Goal: Obtain resource: Obtain resource

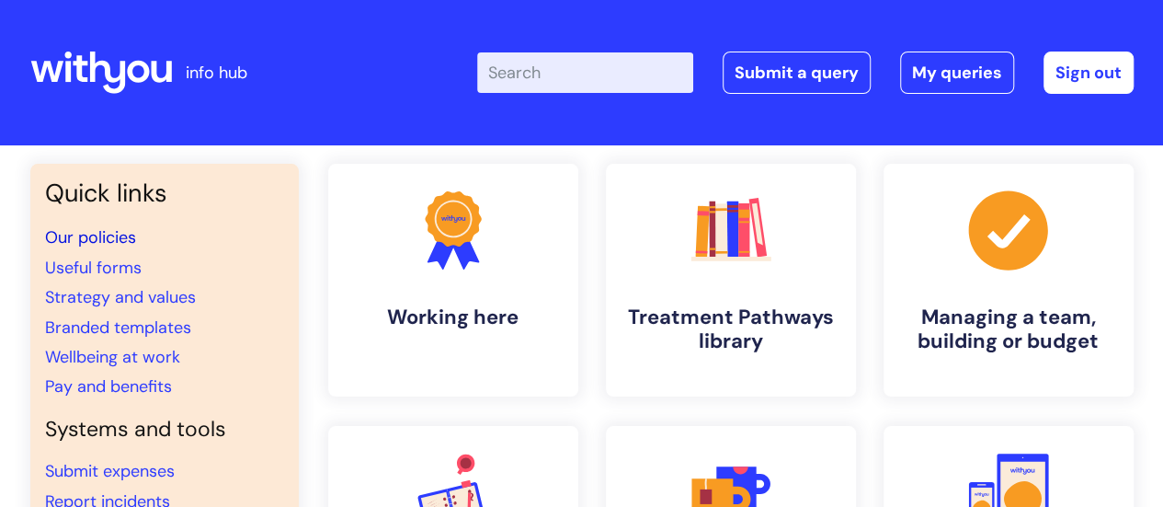
click at [115, 233] on link "Our policies" at bounding box center [90, 237] width 91 height 22
click at [99, 268] on link "Useful forms" at bounding box center [93, 268] width 97 height 22
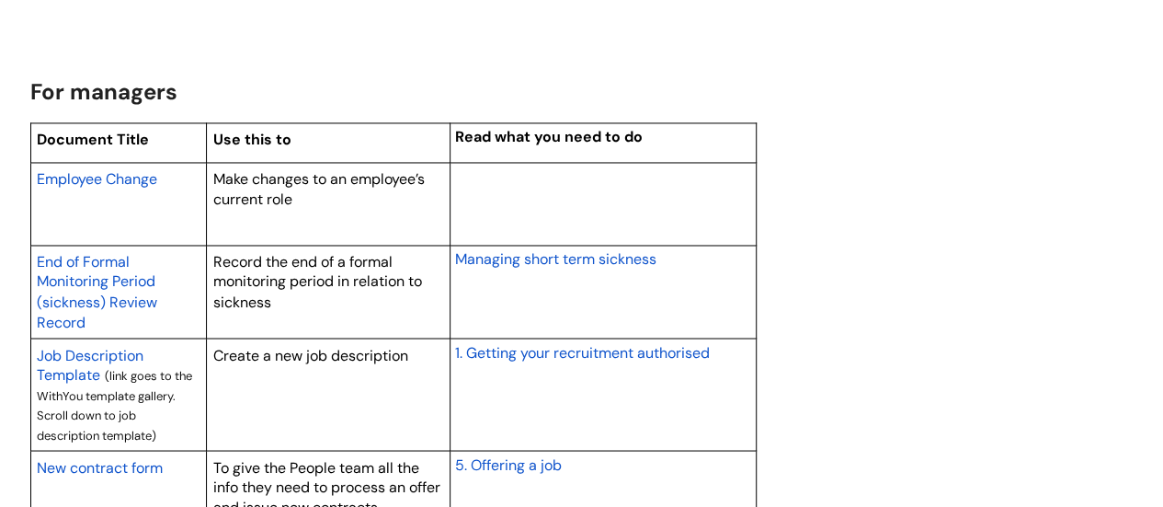
scroll to position [1563, 0]
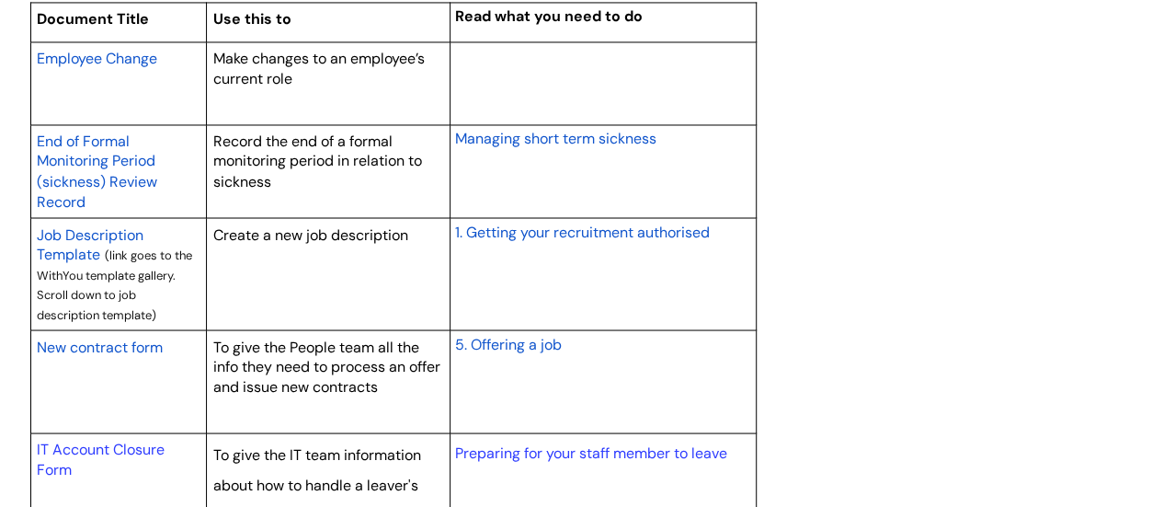
click at [143, 335] on link "New contract form" at bounding box center [100, 346] width 126 height 22
